Goal: Register for event/course

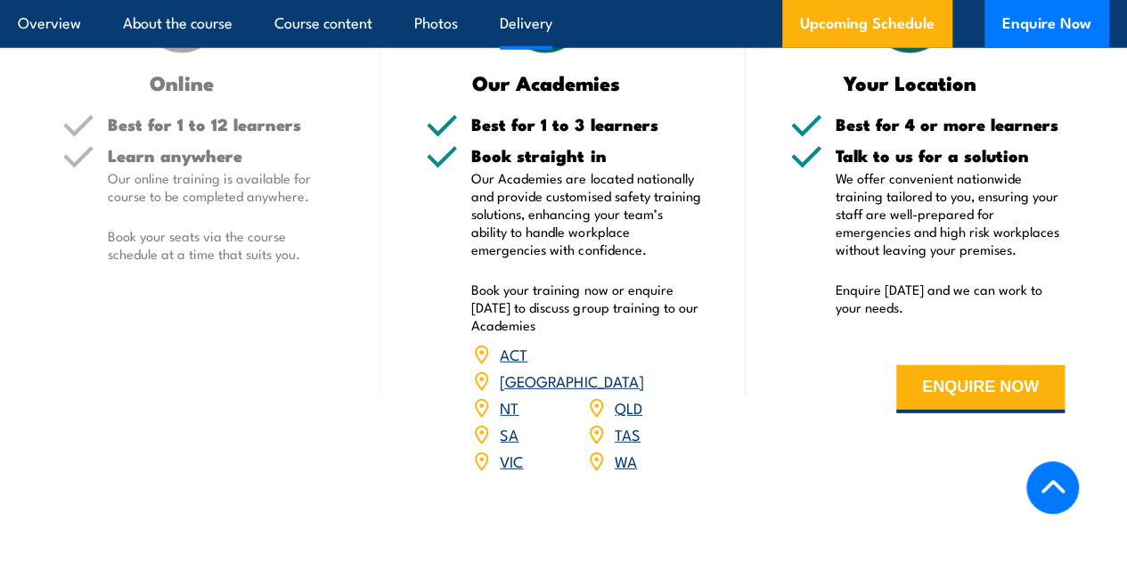
scroll to position [2434, 0]
click at [508, 459] on link "VIC" at bounding box center [511, 459] width 23 height 21
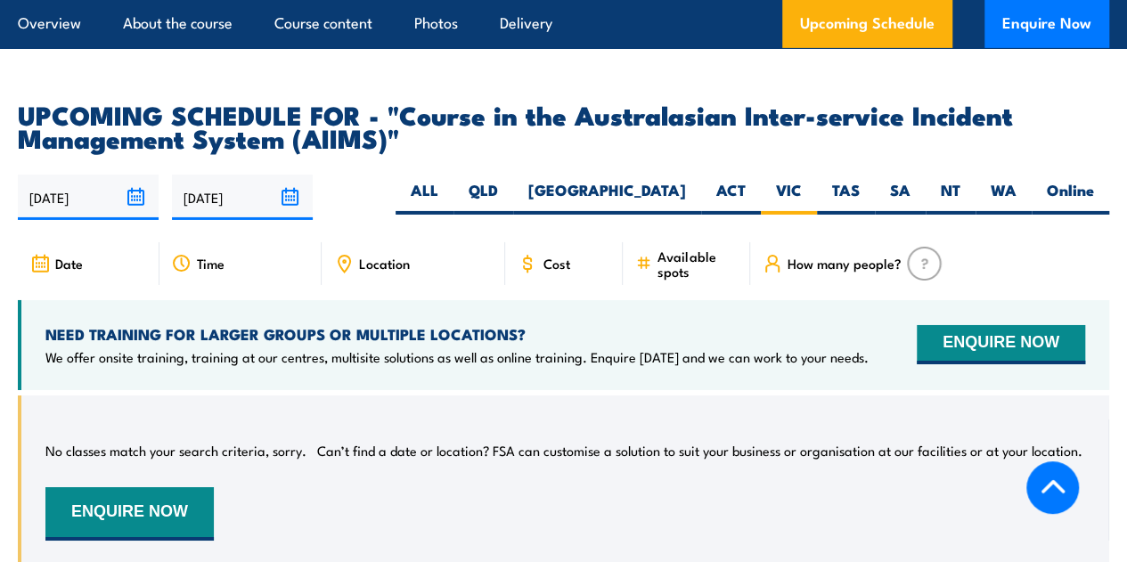
scroll to position [2909, 0]
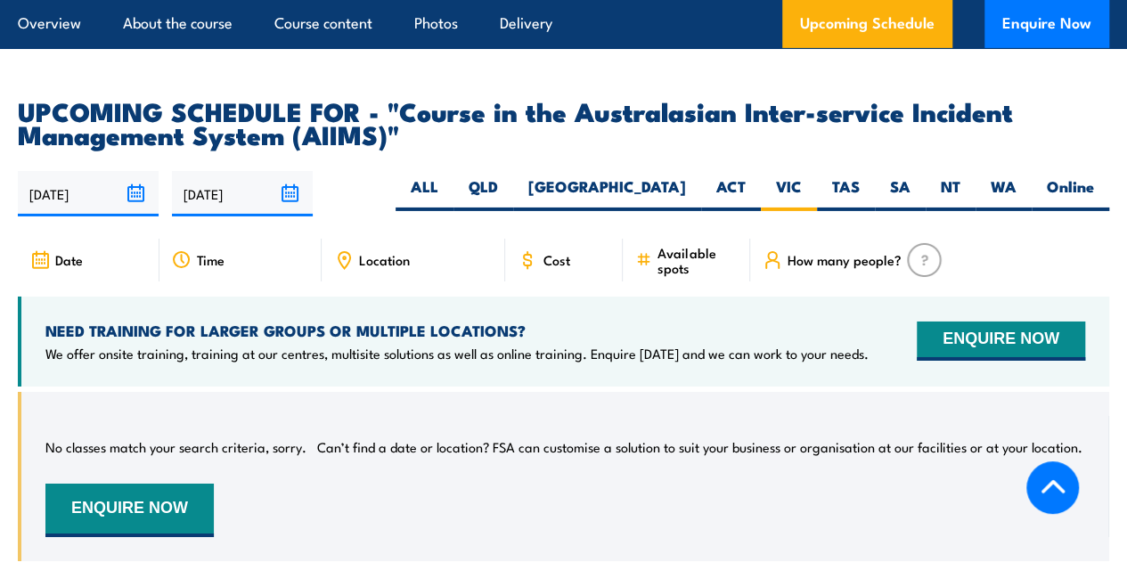
click at [513, 180] on label "QLD" at bounding box center [483, 193] width 60 height 35
click at [510, 180] on input "QLD" at bounding box center [504, 182] width 12 height 12
radio input "true"
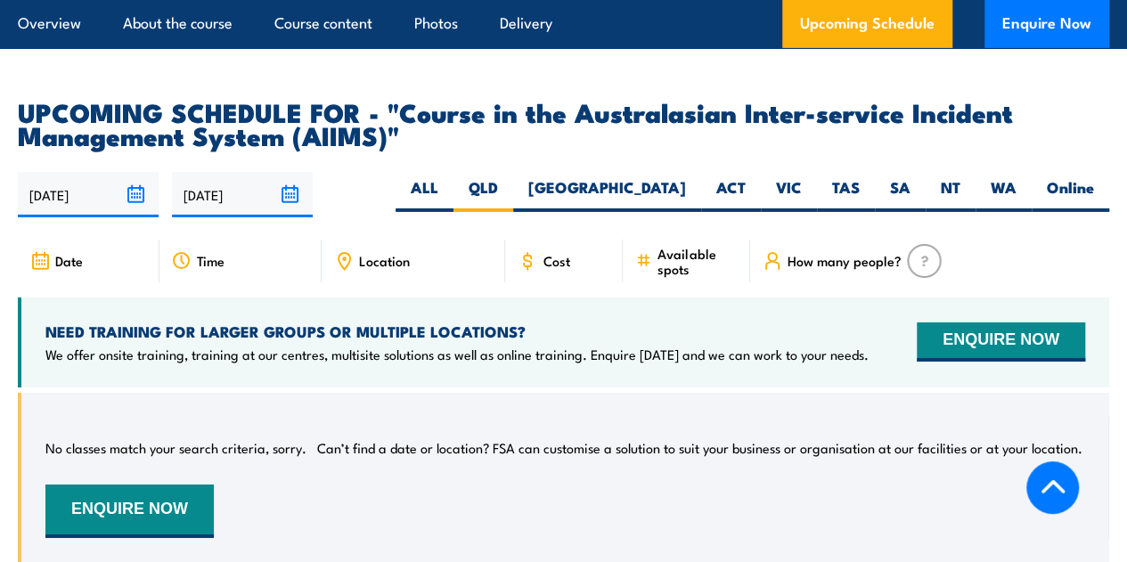
scroll to position [2909, 0]
